Goal: Task Accomplishment & Management: Manage account settings

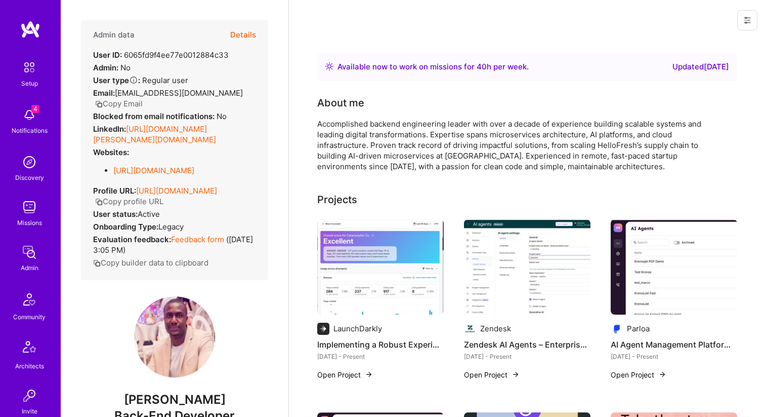
click at [237, 37] on button "Details" at bounding box center [243, 34] width 26 height 29
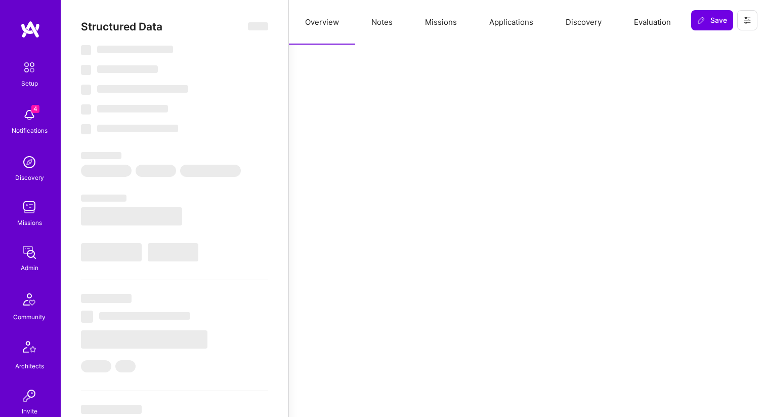
click at [445, 27] on button "Missions" at bounding box center [441, 22] width 64 height 45
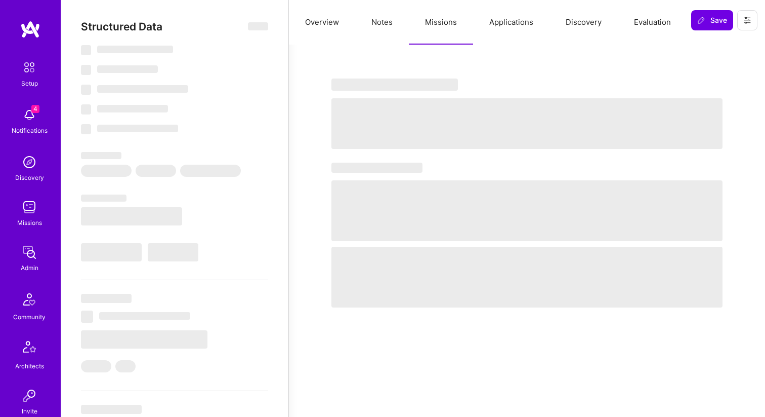
select select "Right Now"
select select "5"
select select "7"
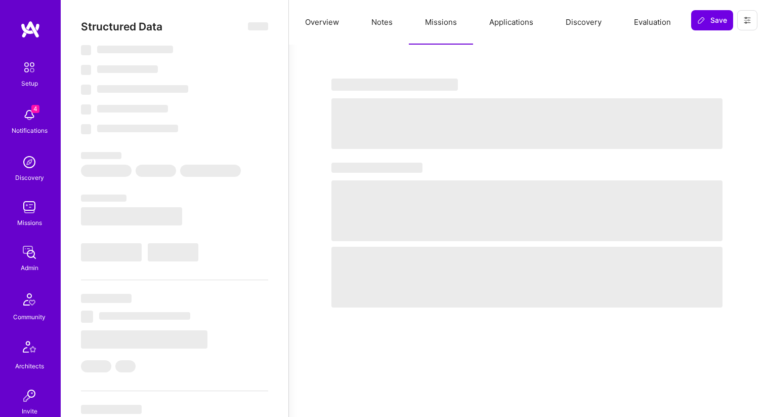
select select "DE"
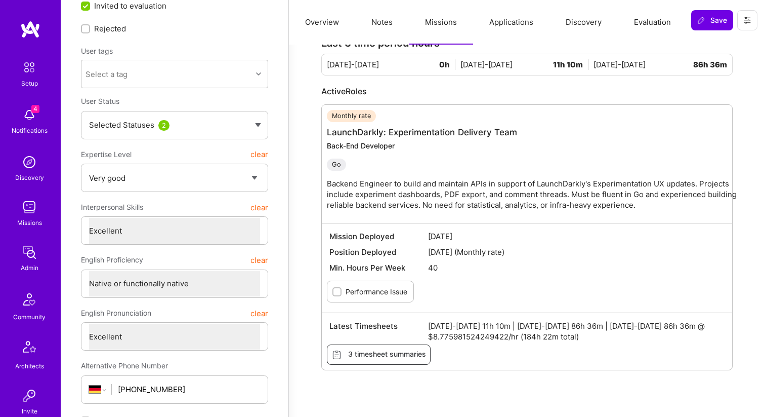
scroll to position [69, 0]
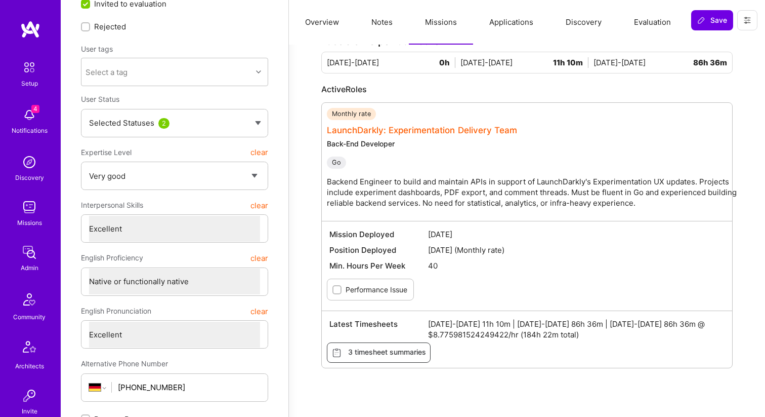
click at [379, 133] on link "LaunchDarkly: Experimentation Delivery Team" at bounding box center [422, 130] width 190 height 10
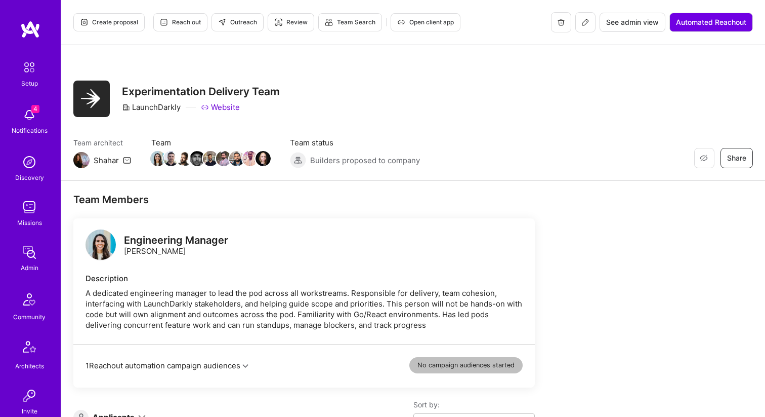
click at [618, 25] on span "See admin view" at bounding box center [632, 22] width 53 height 10
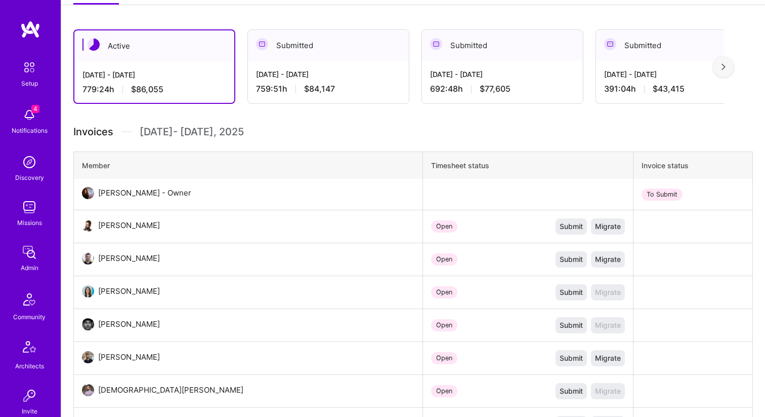
scroll to position [85, 0]
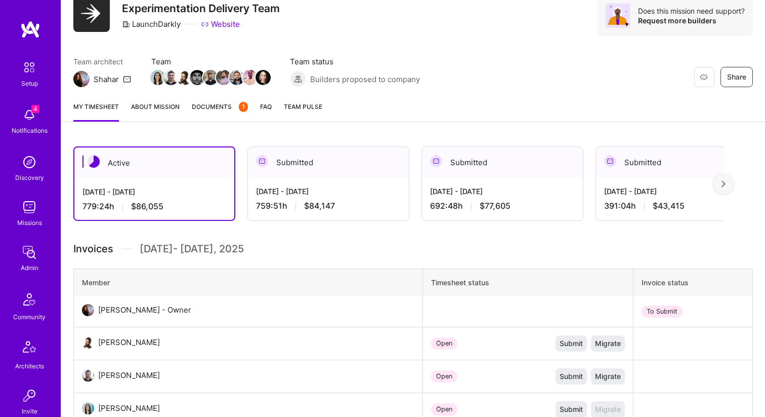
click at [331, 171] on div "Submitted" at bounding box center [328, 162] width 161 height 31
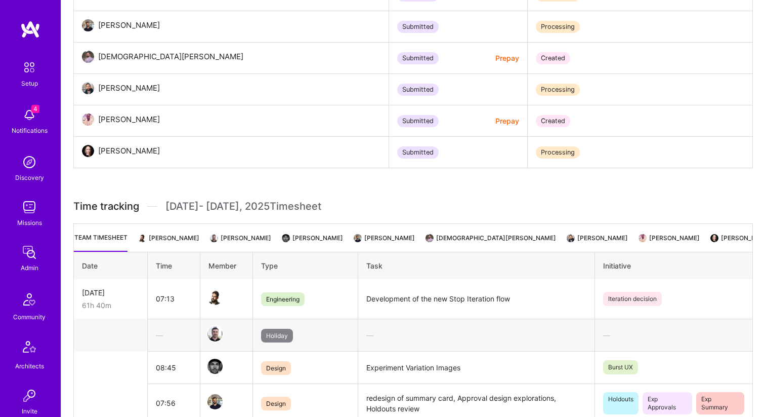
scroll to position [0, 77]
click at [629, 230] on ul "Team timesheet Grzegorz Marzencki Antonio Hernández Nic Brunson Emiliano Gonzal…" at bounding box center [413, 237] width 680 height 28
click at [629, 236] on li "[PERSON_NAME]" at bounding box center [645, 242] width 60 height 20
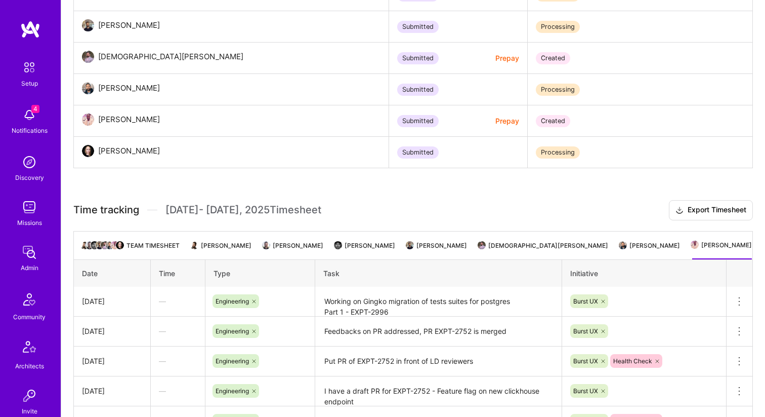
scroll to position [533, 0]
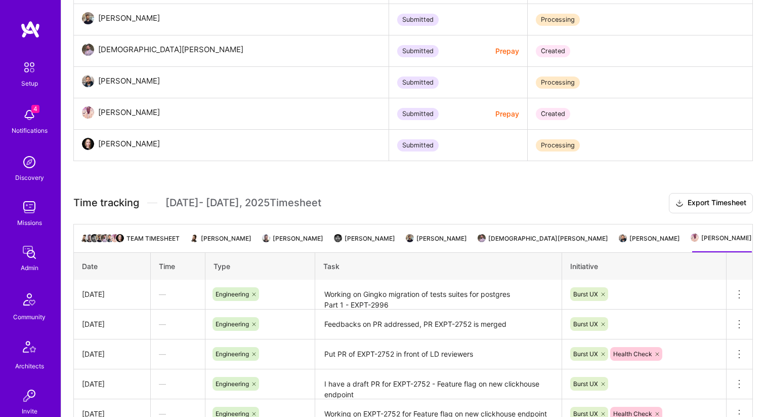
click at [620, 235] on li "Ricardo D'Alessandro" at bounding box center [650, 242] width 60 height 20
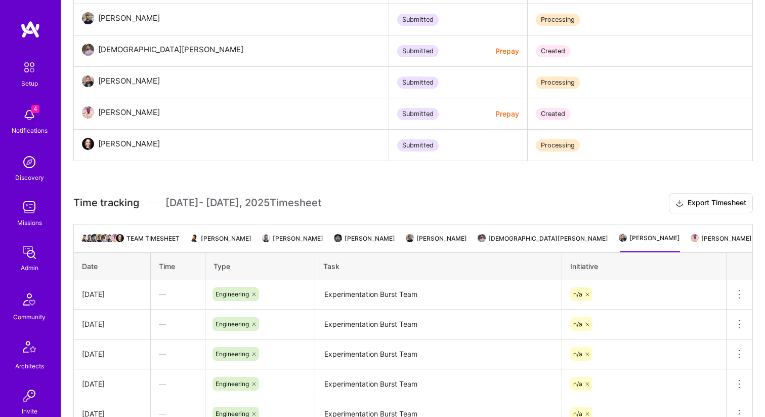
click at [703, 242] on li "[PERSON_NAME]" at bounding box center [722, 242] width 60 height 20
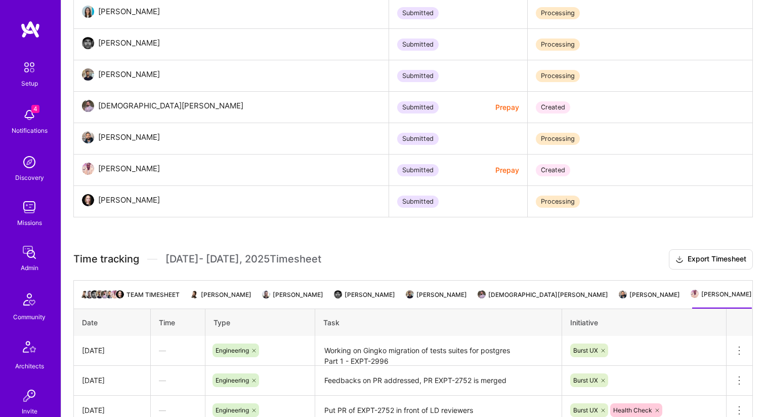
scroll to position [15, 0]
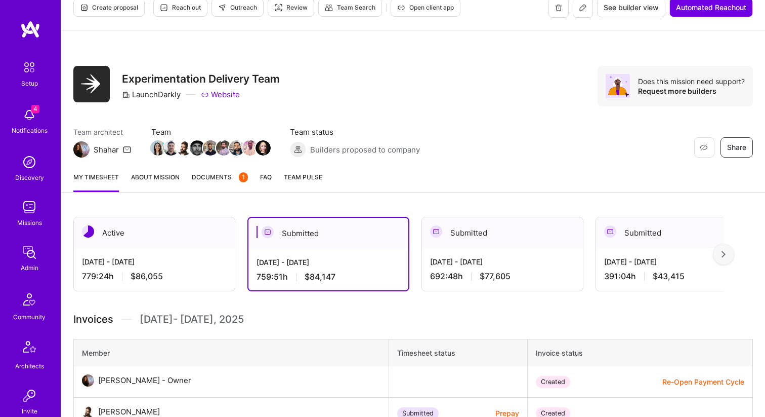
click at [582, 13] on button at bounding box center [583, 7] width 20 height 20
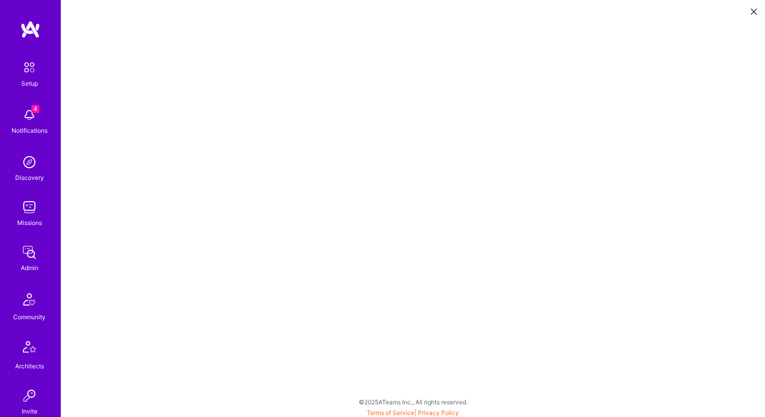
click at [751, 11] on button at bounding box center [754, 11] width 12 height 17
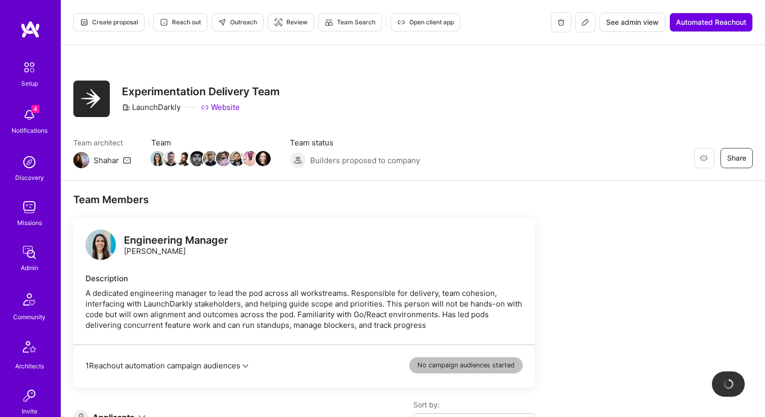
click at [618, 29] on button "See admin view" at bounding box center [633, 22] width 66 height 19
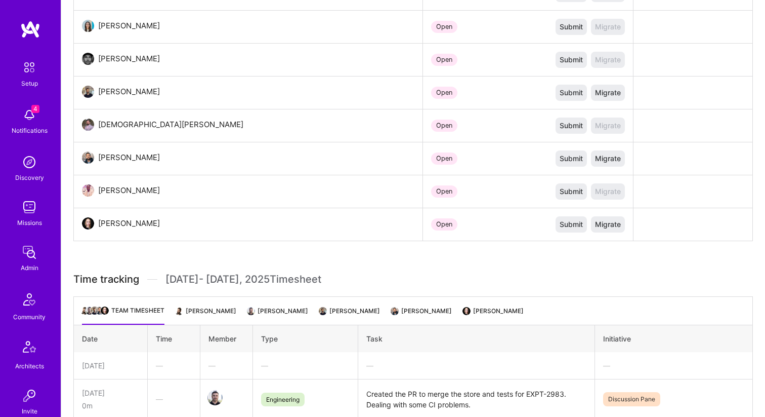
scroll to position [222, 0]
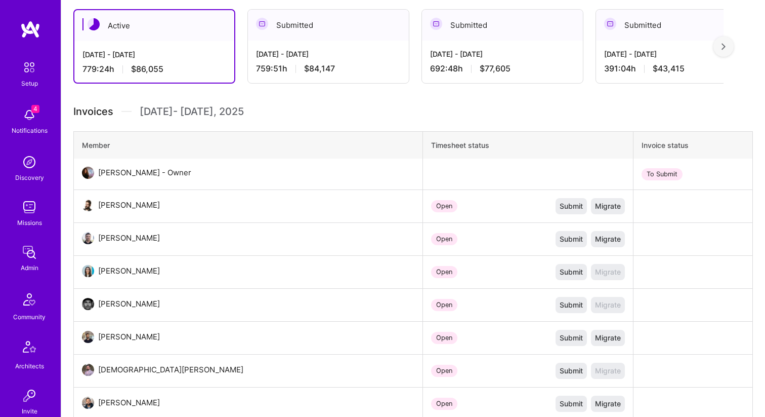
click at [373, 47] on div "Aug 1 - Aug 15, 2025 759:51 h $84,147" at bounding box center [328, 61] width 161 height 42
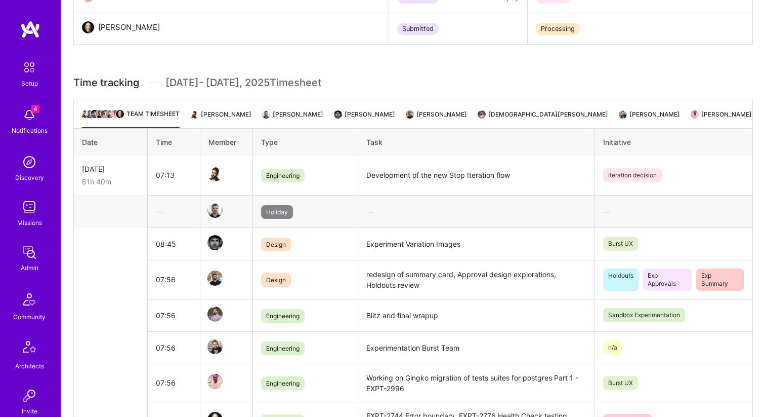
scroll to position [0, 77]
click at [626, 109] on ul "Team timesheet Grzegorz Marzencki Antonio Hernández Nic Brunson Emiliano Gonzal…" at bounding box center [413, 114] width 680 height 28
click at [627, 112] on li "[PERSON_NAME]" at bounding box center [645, 118] width 60 height 20
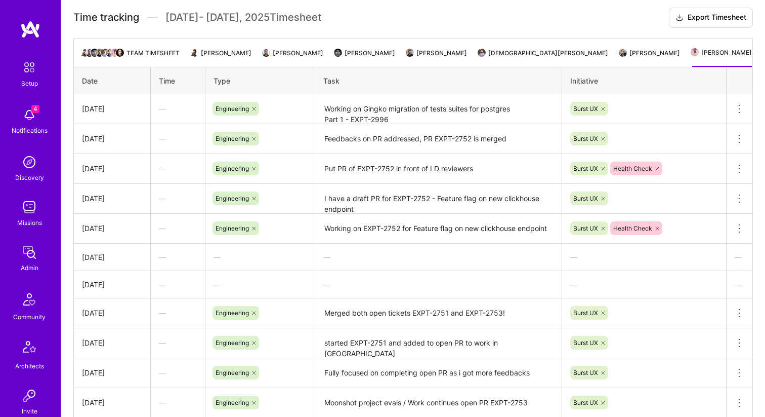
scroll to position [913, 0]
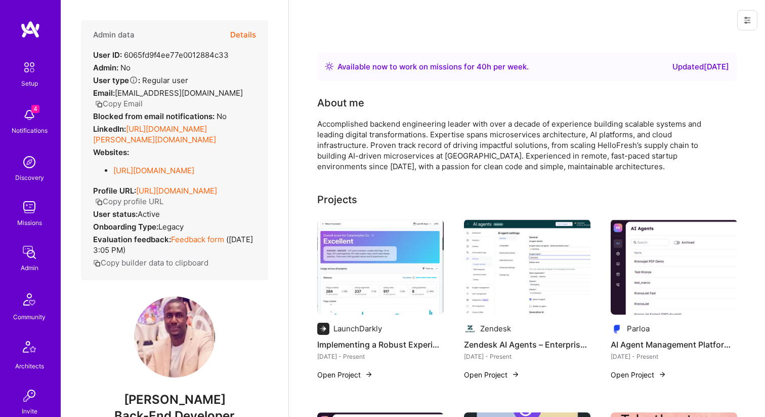
click at [240, 33] on button "Details" at bounding box center [243, 34] width 26 height 29
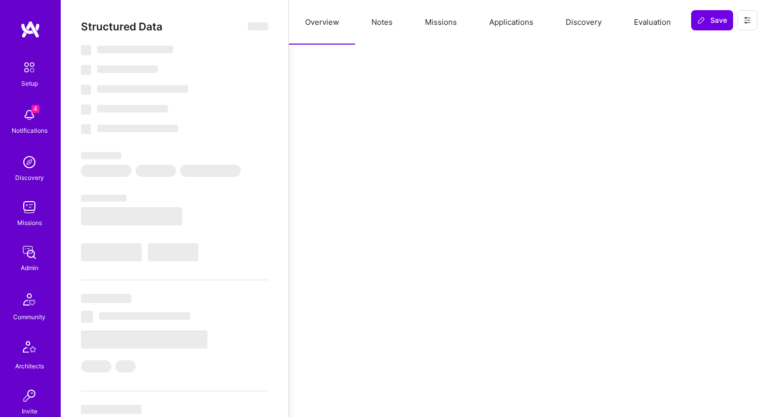
click at [392, 22] on button "Notes" at bounding box center [382, 22] width 54 height 45
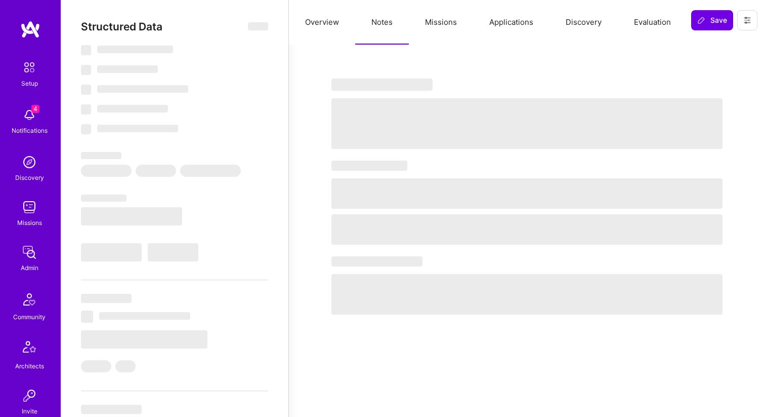
click at [450, 27] on button "Missions" at bounding box center [441, 22] width 64 height 45
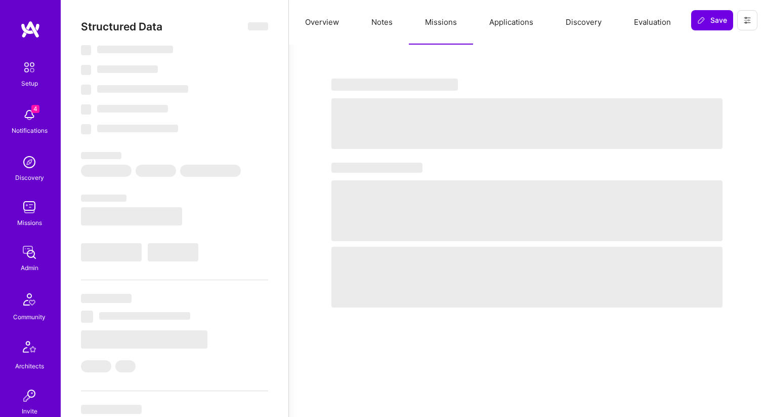
select select "Right Now"
select select "5"
select select "7"
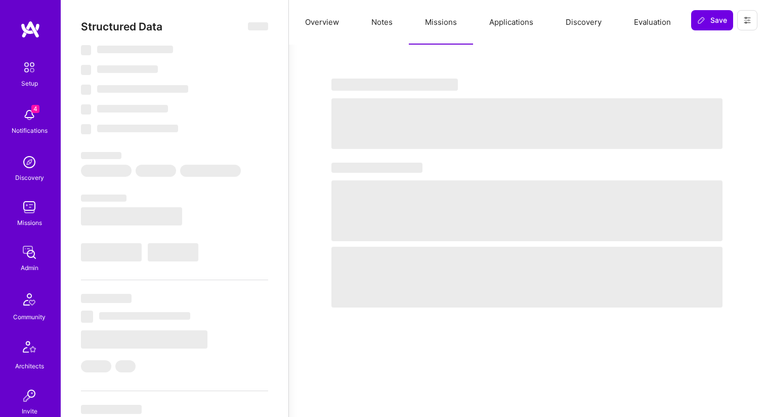
select select "DE"
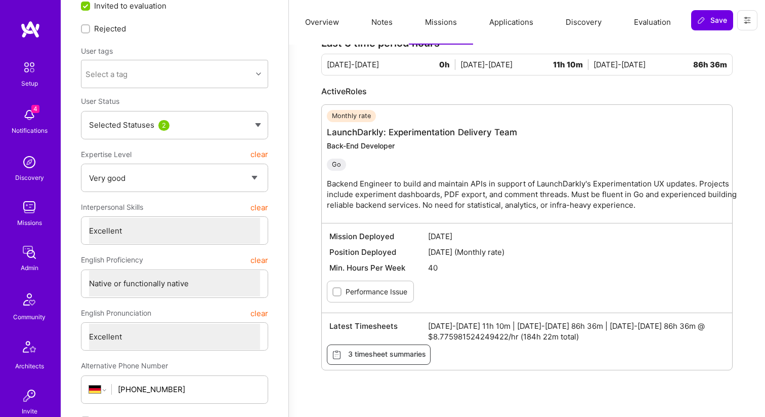
scroll to position [70, 0]
